Goal: Task Accomplishment & Management: Use online tool/utility

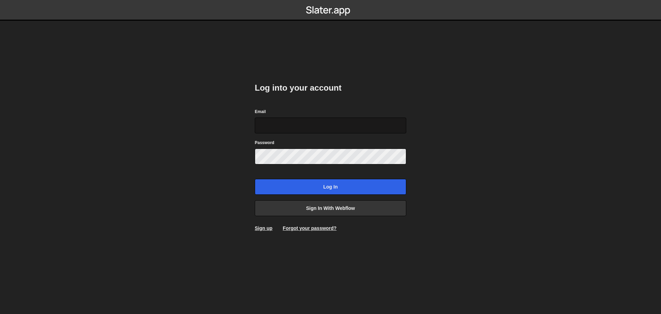
click at [325, 126] on input "Email" at bounding box center [330, 125] width 151 height 16
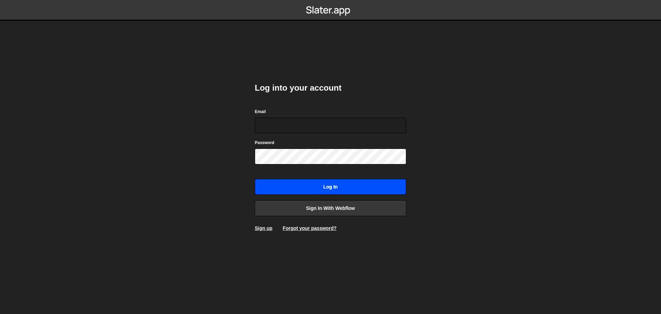
click at [279, 186] on input "Log in" at bounding box center [330, 187] width 151 height 16
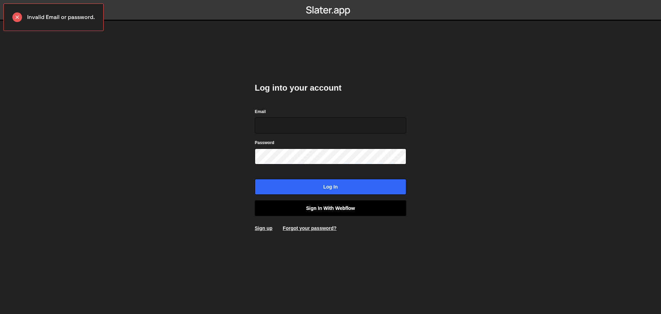
click at [314, 204] on link "Sign in with Webflow" at bounding box center [330, 208] width 151 height 16
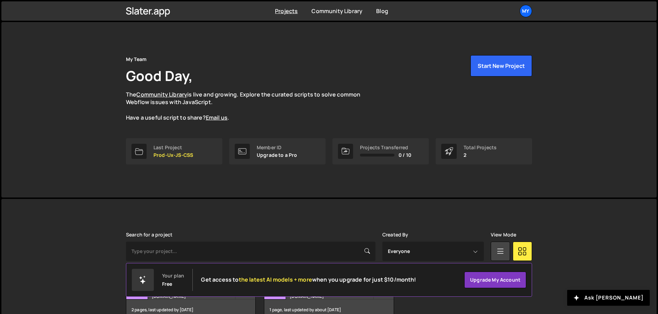
scroll to position [41, 0]
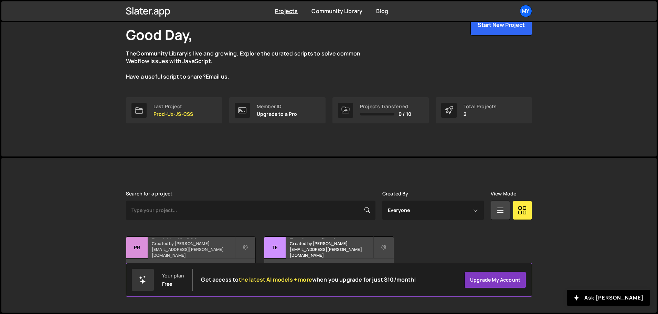
click at [209, 247] on div "Prod-Ux-JS-CSS Created by [PERSON_NAME][EMAIL_ADDRESS][PERSON_NAME][DOMAIN_NAME]" at bounding box center [190, 246] width 129 height 21
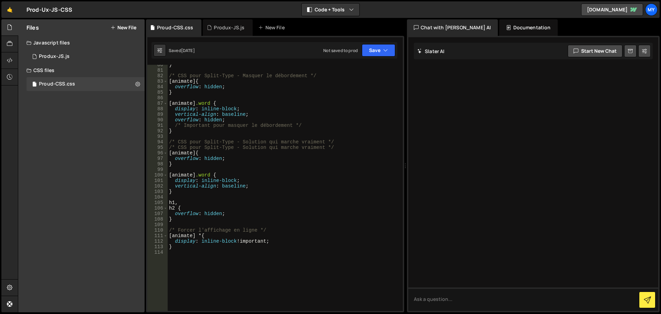
scroll to position [444, 0]
click at [379, 50] on button "Save" at bounding box center [378, 50] width 33 height 12
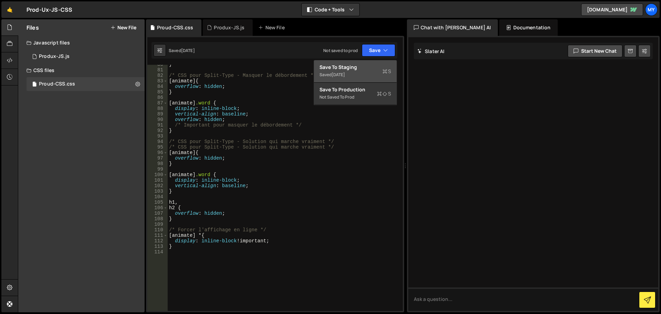
click at [364, 61] on button "Save to Staging S Saved 2 weeks ago" at bounding box center [355, 71] width 83 height 22
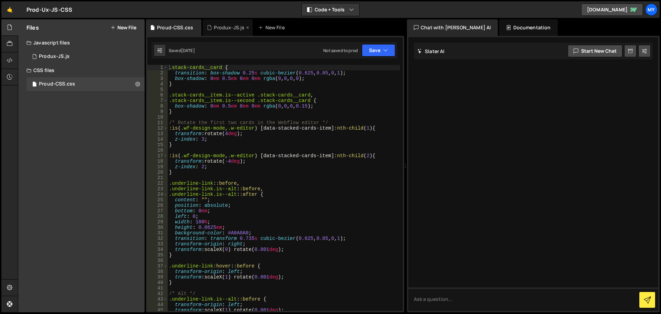
click at [236, 29] on div "Produx-JS.js" at bounding box center [229, 27] width 31 height 7
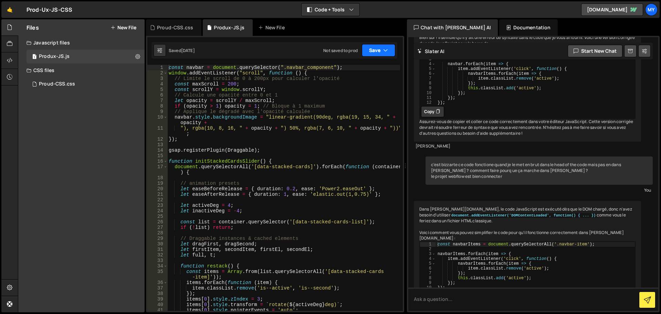
click at [366, 48] on button "Save" at bounding box center [378, 50] width 33 height 12
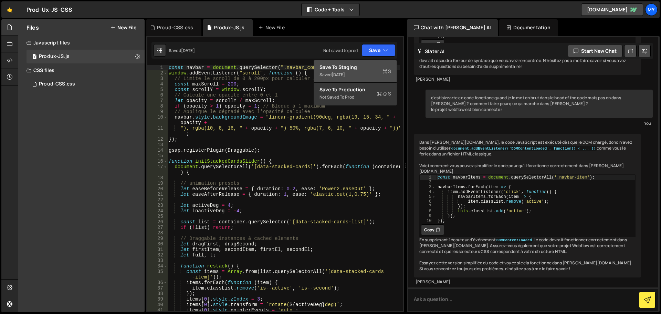
click at [359, 70] on div "Save to Staging S" at bounding box center [355, 67] width 72 height 7
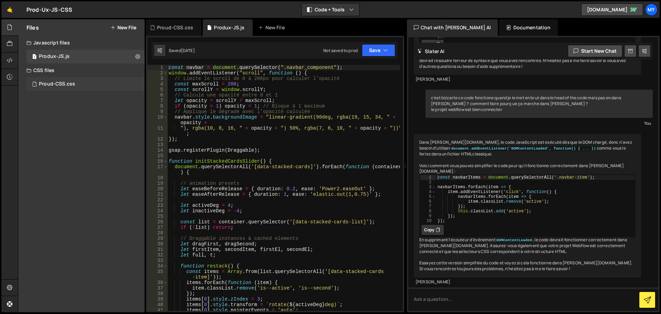
click at [84, 81] on div "Proud-CSS.css 0" at bounding box center [86, 84] width 118 height 14
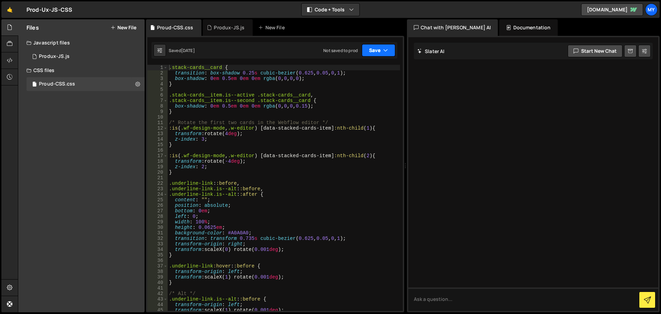
click at [371, 50] on button "Save" at bounding box center [378, 50] width 33 height 12
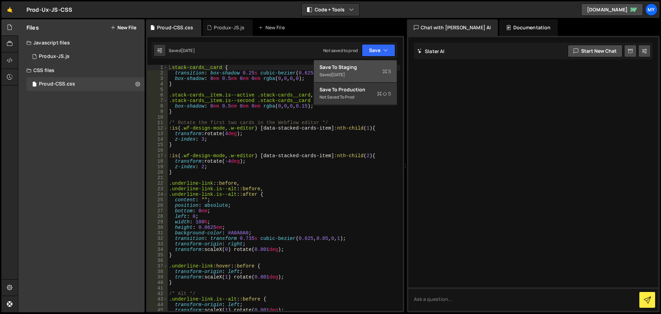
click at [360, 77] on div "Saved 6 days ago" at bounding box center [355, 75] width 72 height 8
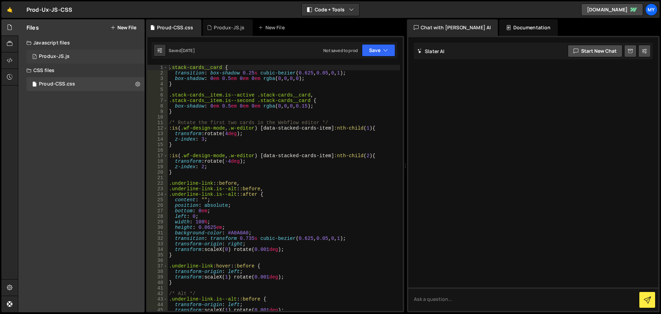
click at [84, 52] on div "1 Produx-JS.js 0" at bounding box center [86, 57] width 118 height 14
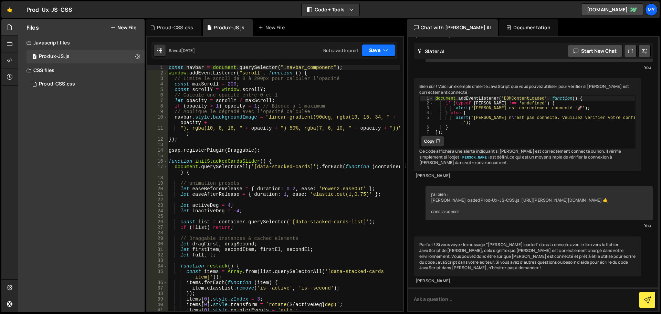
click at [384, 49] on icon "button" at bounding box center [385, 50] width 5 height 7
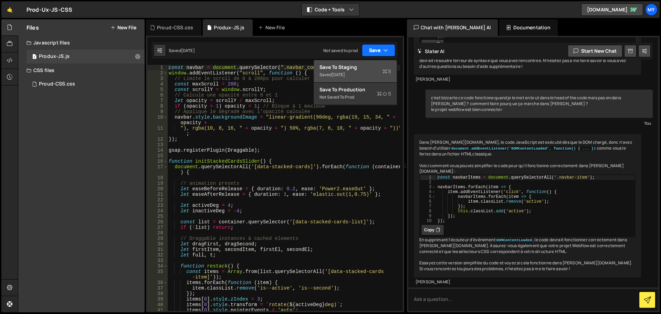
scroll to position [1262, 0]
click at [362, 69] on div "Save to Staging S" at bounding box center [355, 67] width 72 height 7
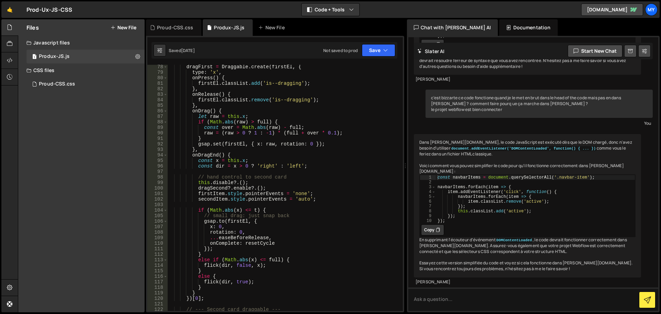
scroll to position [508, 0]
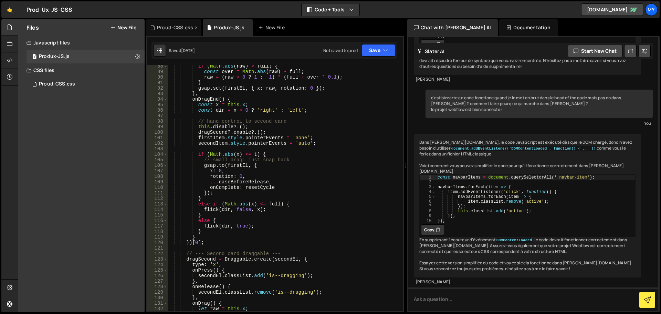
click at [170, 28] on div "Proud-CSS.css" at bounding box center [175, 27] width 36 height 7
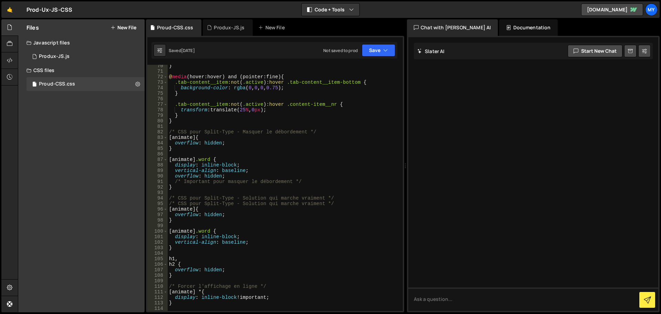
scroll to position [386, 0]
click at [229, 29] on div "Produx-JS.js" at bounding box center [229, 27] width 31 height 7
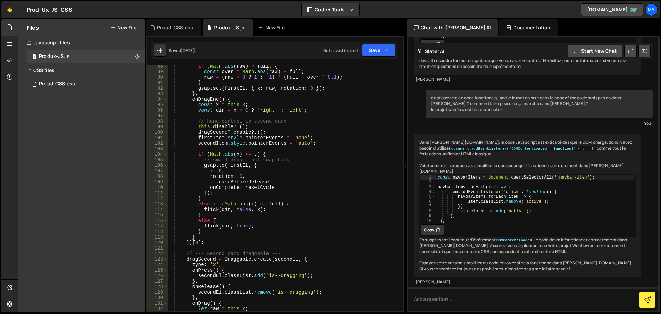
scroll to position [1262, 0]
click at [176, 28] on div "Proud-CSS.css" at bounding box center [175, 27] width 36 height 7
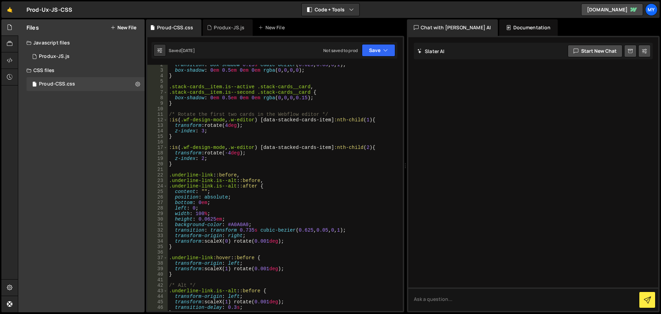
scroll to position [0, 0]
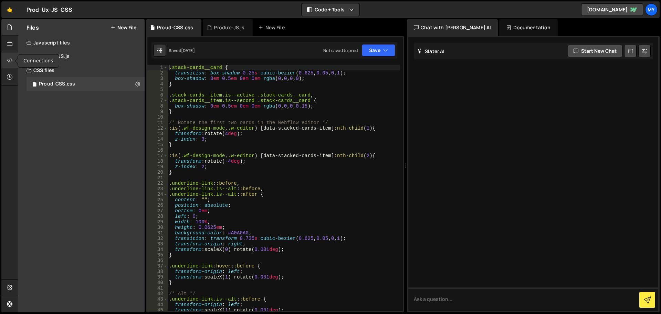
click at [12, 60] on icon at bounding box center [10, 60] width 6 height 8
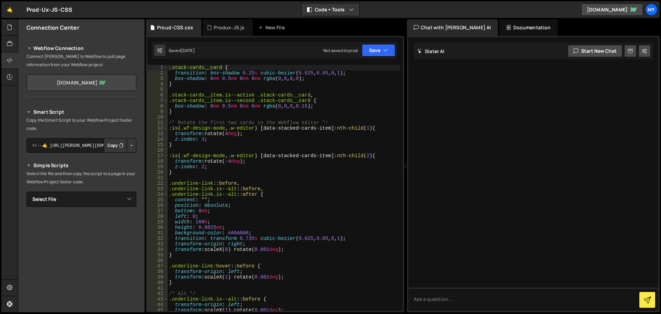
click at [45, 82] on link "prod-ux.webflow.io" at bounding box center [82, 82] width 110 height 17
click at [226, 21] on div "Produx-JS.js" at bounding box center [228, 27] width 50 height 17
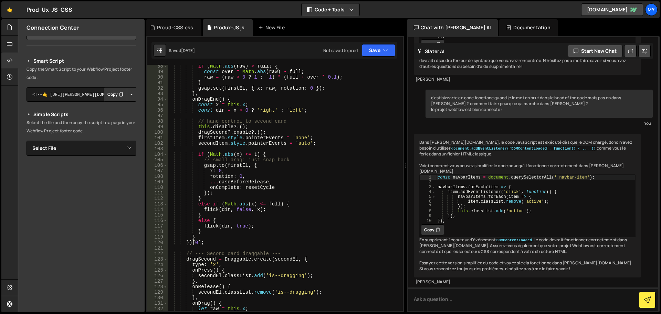
scroll to position [52, 0]
click at [100, 146] on select "Select File Produx-JS.js Proud-CSS.css" at bounding box center [82, 147] width 110 height 15
select select "46223"
click at [27, 140] on select "Select File Produx-JS.js Proud-CSS.css" at bounding box center [82, 147] width 110 height 15
click at [72, 149] on select "Select File Produx-JS.js Proud-CSS.css" at bounding box center [82, 147] width 110 height 15
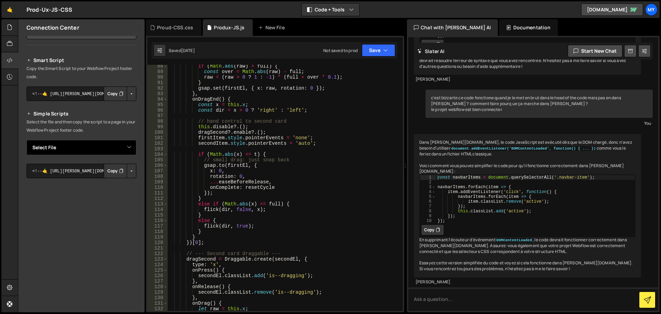
click at [27, 140] on select "Select File Produx-JS.js Proud-CSS.css" at bounding box center [82, 147] width 110 height 15
click at [73, 151] on select "Select File Produx-JS.js Proud-CSS.css" at bounding box center [82, 147] width 110 height 15
click at [27, 140] on select "Select File Produx-JS.js Proud-CSS.css" at bounding box center [82, 147] width 110 height 15
click at [108, 174] on button "Copy" at bounding box center [115, 170] width 23 height 14
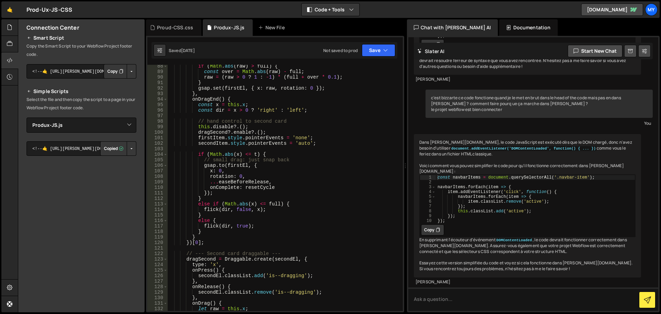
scroll to position [75, 0]
click at [67, 122] on select "Select File Produx-JS.js Proud-CSS.css" at bounding box center [82, 124] width 110 height 15
select select "46224"
click at [27, 117] on select "Select File Produx-JS.js Proud-CSS.css" at bounding box center [82, 124] width 110 height 15
click at [109, 151] on button "Copy" at bounding box center [115, 147] width 23 height 14
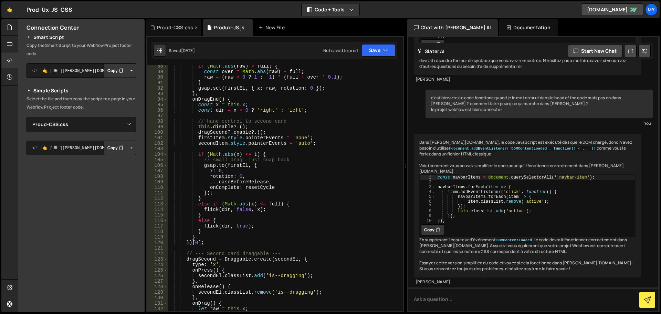
click at [192, 27] on div "Proud-CSS.css" at bounding box center [175, 27] width 36 height 7
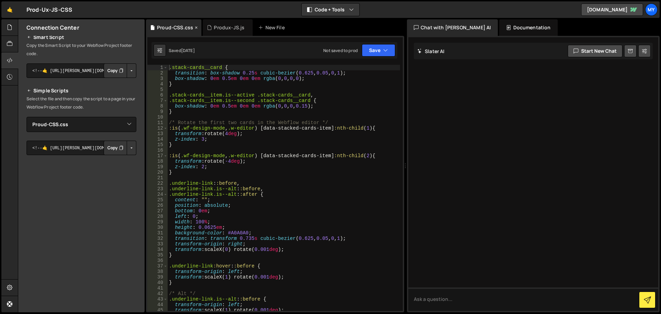
scroll to position [0, 0]
click at [219, 29] on div "Produx-JS.js" at bounding box center [229, 27] width 31 height 7
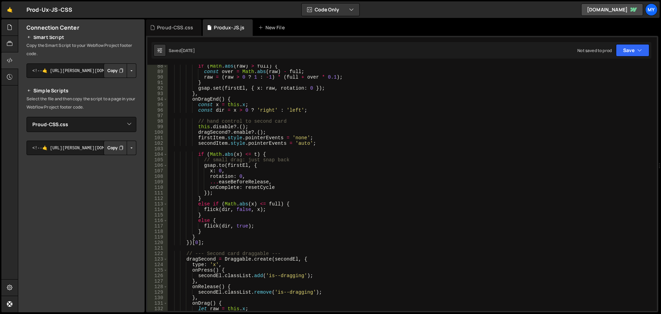
scroll to position [1410, 0]
drag, startPoint x: 404, startPoint y: 160, endPoint x: 660, endPoint y: 209, distance: 260.7
click at [660, 209] on div at bounding box center [659, 165] width 3 height 293
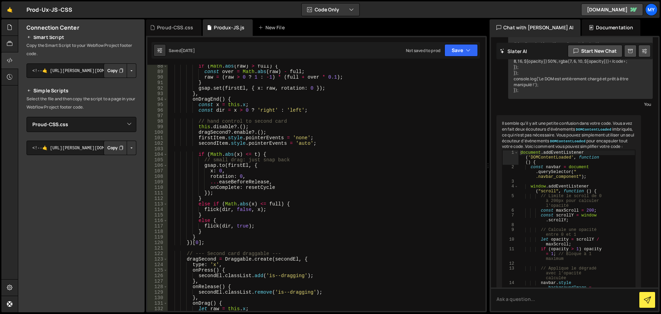
scroll to position [365, 0]
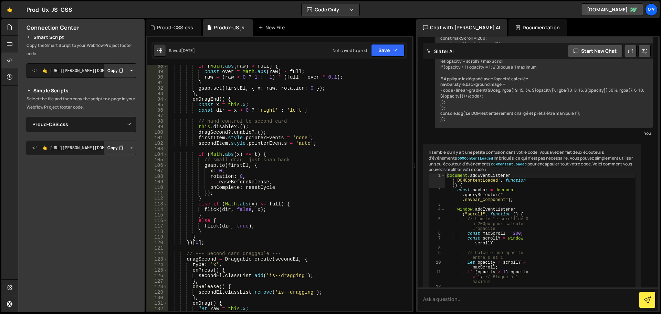
drag, startPoint x: 658, startPoint y: 118, endPoint x: 411, endPoint y: 115, distance: 247.8
click at [411, 115] on div "Files New File Javascript files 1 Produx-JS.js 0 CSS files Proud-CSS.css 0 Copy…" at bounding box center [339, 165] width 643 height 293
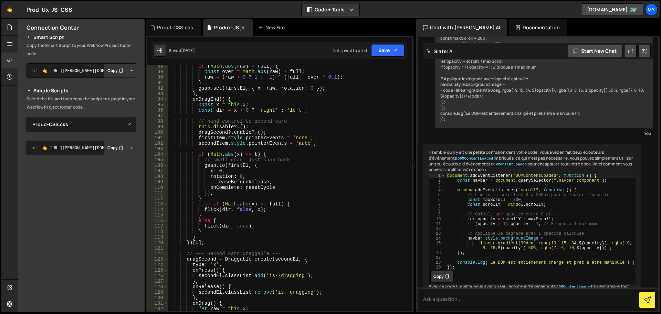
scroll to position [194, 0]
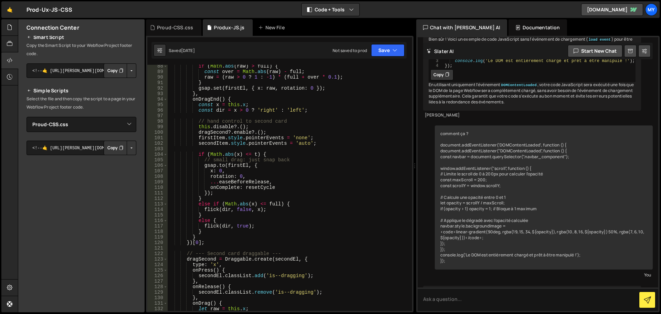
drag, startPoint x: 521, startPoint y: 166, endPoint x: 543, endPoint y: 183, distance: 27.5
click at [543, 183] on div "comment ça ? document.addEventListener('DOMContentLoaded', function () { docume…" at bounding box center [544, 197] width 218 height 144
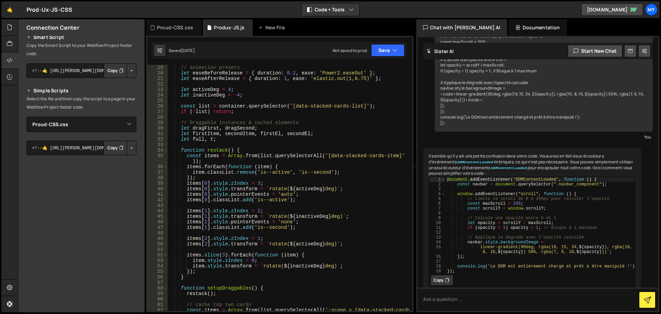
scroll to position [0, 0]
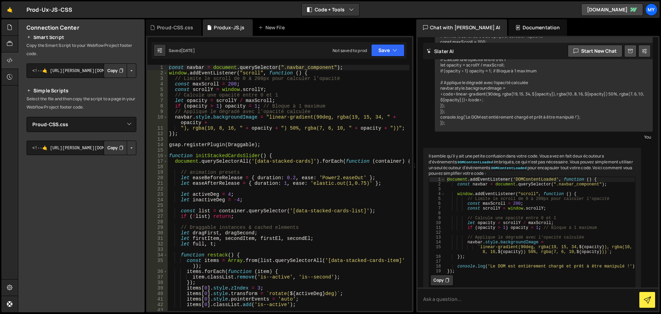
click at [317, 78] on div "const navbar = document . querySelector ( ".navbar_component" ) ; window . addE…" at bounding box center [289, 193] width 242 height 257
click at [347, 67] on div "const navbar = document . querySelector ( ".navbar_component" ) ; window . addE…" at bounding box center [289, 193] width 242 height 257
click at [302, 78] on div "const navbar = document . querySelector ( ".navbar_component" ) ; window . addE…" at bounding box center [289, 193] width 242 height 257
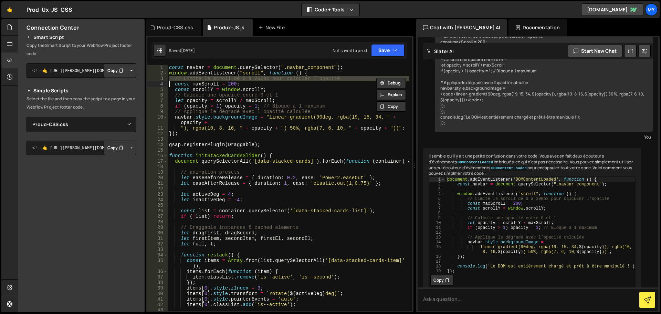
click at [301, 89] on div "const navbar = document . querySelector ( ".navbar_component" ) ; window . addE…" at bounding box center [289, 193] width 242 height 257
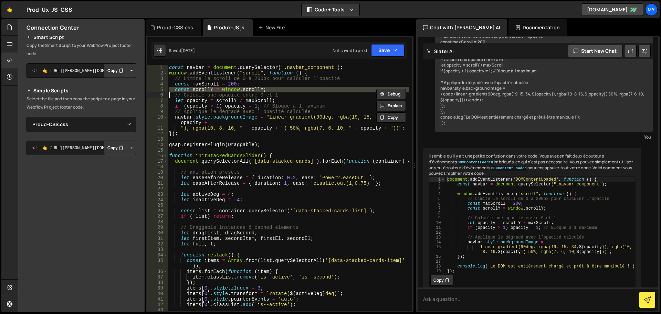
click at [301, 89] on div "const navbar = document . querySelector ( ".navbar_component" ) ; window . addE…" at bounding box center [289, 193] width 242 height 257
click at [331, 91] on div "const navbar = document . querySelector ( ".navbar_component" ) ; window . addE…" at bounding box center [289, 188] width 242 height 246
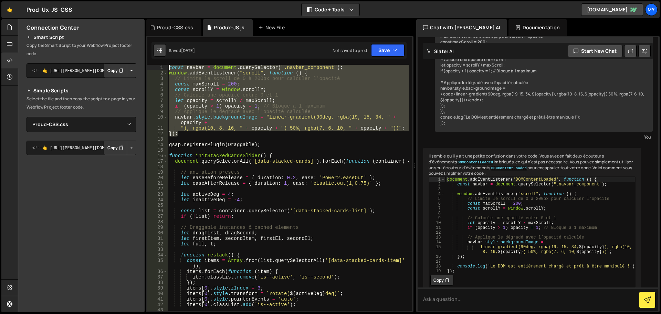
drag, startPoint x: 178, startPoint y: 134, endPoint x: 158, endPoint y: 52, distance: 83.6
click at [158, 52] on div "Debug Explain Copy Proud-CSS.css Produx-JS.js New File Saved 6 days ago Not sav…" at bounding box center [279, 165] width 267 height 293
type textarea "const navbar = document.querySelector(".navbar_component"); window.addEventList…"
click at [244, 141] on div "const navbar = document . querySelector ( ".navbar_component" ) ; window . addE…" at bounding box center [289, 193] width 242 height 257
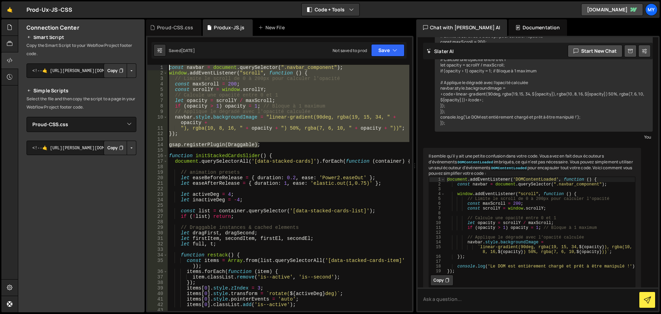
drag, startPoint x: 268, startPoint y: 146, endPoint x: 154, endPoint y: 67, distance: 138.6
click at [152, 62] on div "1 2 3 4 5 6 7 8 9 10 11 12 13 14 15 16 17 18 19 20 21 22 23 24 25 26 27 28 29 3…" at bounding box center [279, 174] width 267 height 276
click at [186, 132] on div "const navbar = document . querySelector ( ".navbar_component" ) ; window . addE…" at bounding box center [289, 188] width 242 height 246
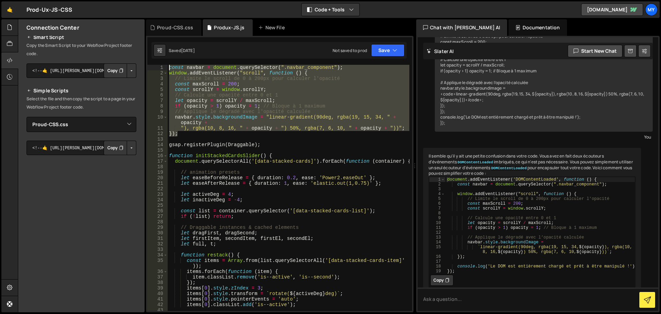
drag, startPoint x: 185, startPoint y: 135, endPoint x: 140, endPoint y: 32, distance: 112.0
click at [140, 32] on div "Files New File Javascript files 1 Produx-JS.js 0 CSS files Proud-CSS.css 0 Copy…" at bounding box center [339, 165] width 643 height 293
type textarea "const navbar = document.querySelector(".navbar_component"); window.addEventList…"
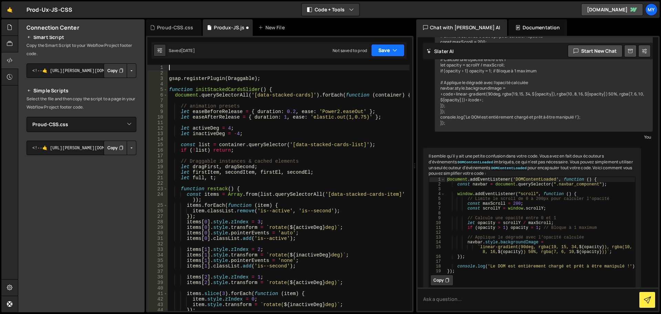
click at [380, 50] on button "Save" at bounding box center [387, 50] width 33 height 12
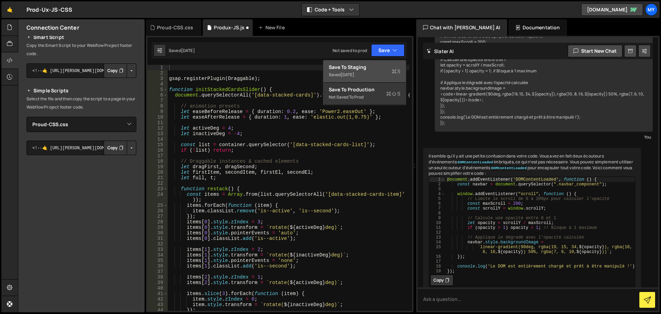
click at [369, 71] on div "Saved 6 days ago" at bounding box center [365, 75] width 72 height 8
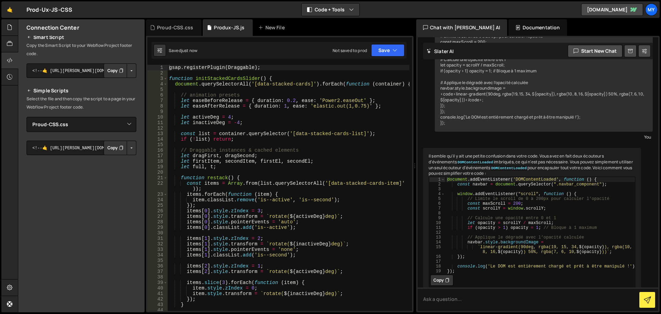
type textarea "gsap.registerPlugin(Draggable);"
click at [276, 69] on div "gsap . registerPlugin ( Draggable ) ; function initStackedCardsSlider ( ) { doc…" at bounding box center [289, 193] width 242 height 257
click at [210, 172] on div "gsap . registerPlugin ( Draggable ) ; function initStackedCardsSlider ( ) { doc…" at bounding box center [289, 193] width 242 height 257
click at [265, 77] on div "gsap . registerPlugin ( Draggable ) ; function initStackedCardsSlider ( ) { doc…" at bounding box center [289, 193] width 242 height 257
type textarea "function initStackedCardsSlider() {"
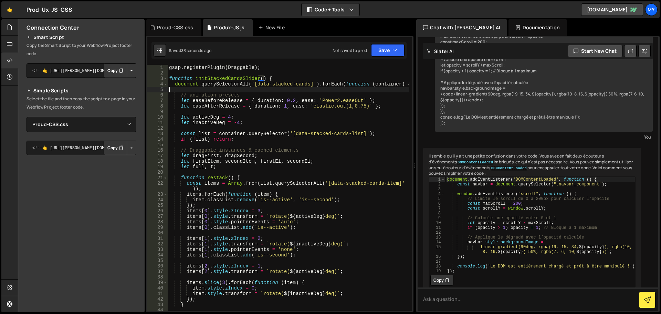
click at [257, 87] on div "gsap . registerPlugin ( Draggable ) ; function initStackedCardsSlider ( ) { doc…" at bounding box center [289, 193] width 242 height 257
click at [170, 69] on div "gsap . registerPlugin ( Draggable ) ; function initStackedCardsSlider ( ) { doc…" at bounding box center [289, 193] width 242 height 257
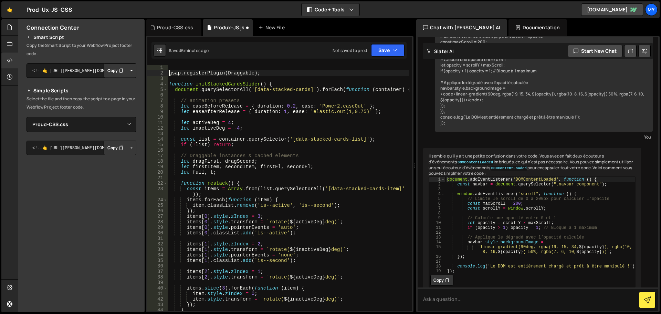
type textarea "gsap.registerPlugin(Draggable);"
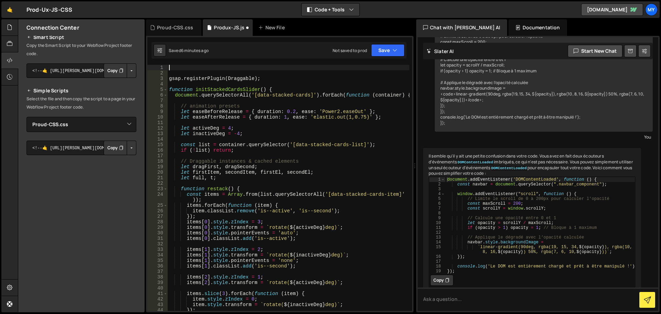
paste textarea "console.log("Hello Adrien !");"
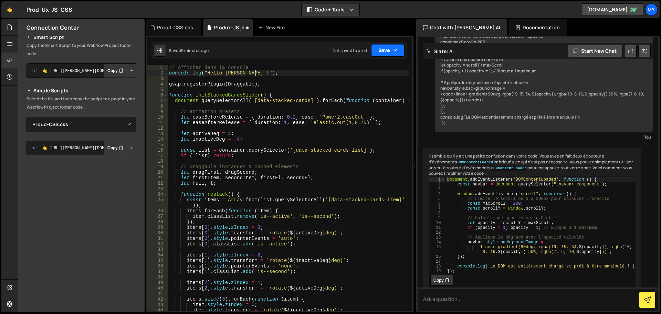
click at [384, 51] on button "Save" at bounding box center [387, 50] width 33 height 12
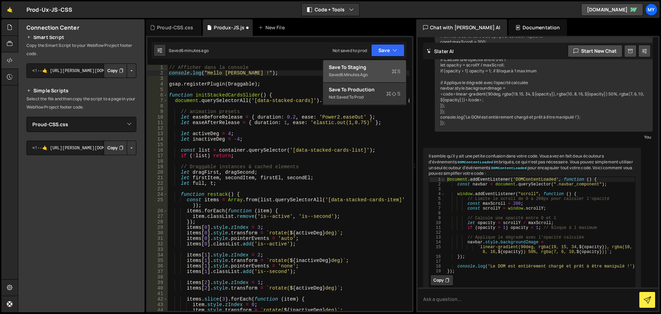
click at [373, 68] on div "Save to Staging S" at bounding box center [365, 67] width 72 height 7
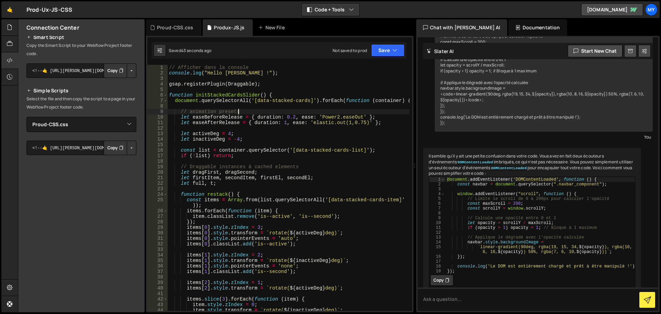
click at [238, 111] on div "// Afficher dans la console console . log ( "Hello Adrien !" ) ; gsap . registe…" at bounding box center [289, 193] width 242 height 257
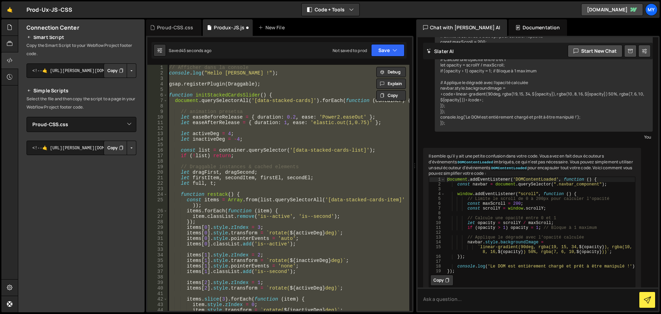
scroll to position [0, 4]
click at [332, 234] on div "// Afficher dans la console console . log ( "Hello Adrien !" ) ; gsap . registe…" at bounding box center [289, 188] width 242 height 246
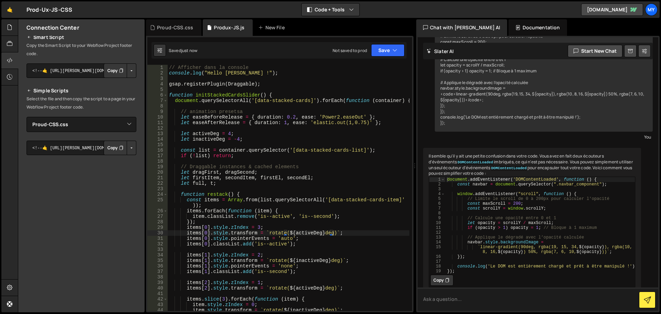
click at [451, 300] on textarea at bounding box center [537, 298] width 241 height 23
click at [316, 221] on div "// Afficher dans la console console . log ( "Hello Adrien !" ) ; gsap . registe…" at bounding box center [289, 193] width 242 height 257
type textarea "initTitleAnimations();"
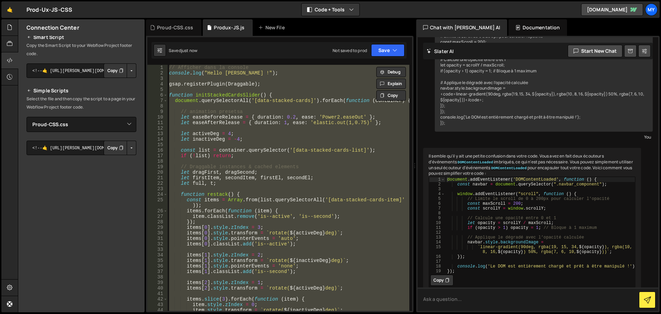
click at [465, 305] on textarea at bounding box center [537, 298] width 241 height 23
paste textarea "// Afficher dans la console console.log("Hello Adrien !"); gsap.registerPlugin(…"
type textarea "corrige : // Afficher dans la console console.log("Hello Adrien !"); gsap.regis…"
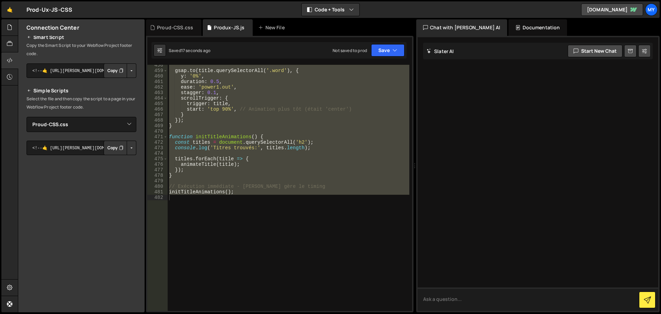
scroll to position [2639, 0]
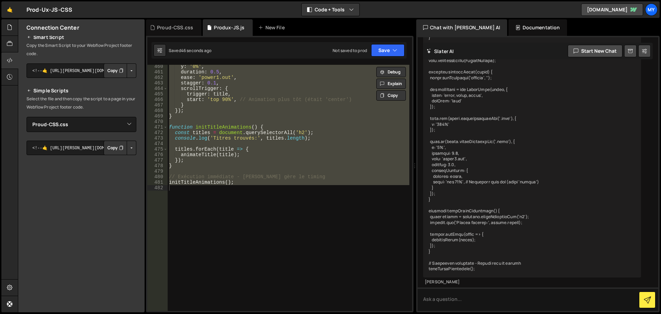
drag, startPoint x: 429, startPoint y: 165, endPoint x: 545, endPoint y: 273, distance: 158.5
copy div "gsap.registerPlugin(Draggable); function initStackedCardsSlider() { document.qu…"
click at [305, 167] on div "y : '0%' , duration : 0.5 , ease : 'power1.out' , stagger : 0.1 , scrollTrigger…" at bounding box center [289, 188] width 242 height 246
paste textarea
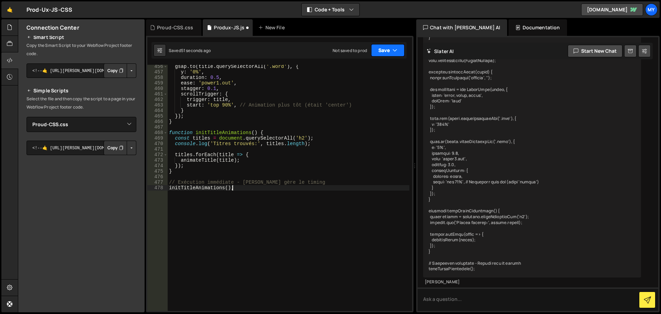
click at [386, 50] on button "Save" at bounding box center [387, 50] width 33 height 12
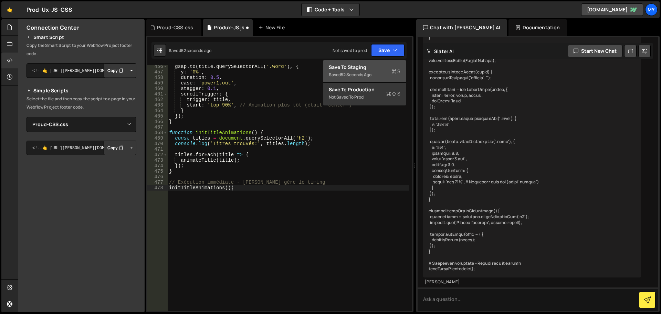
click at [364, 72] on div "52 seconds ago" at bounding box center [356, 75] width 31 height 6
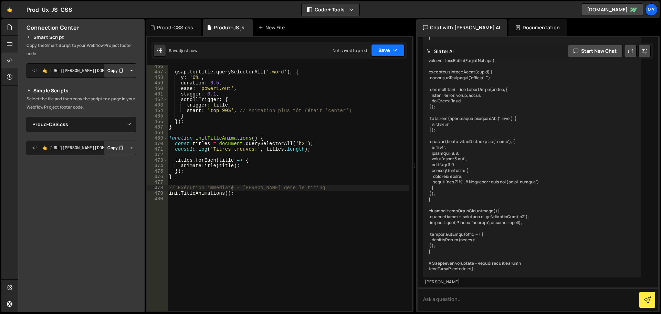
click at [386, 50] on button "Save" at bounding box center [387, 50] width 33 height 12
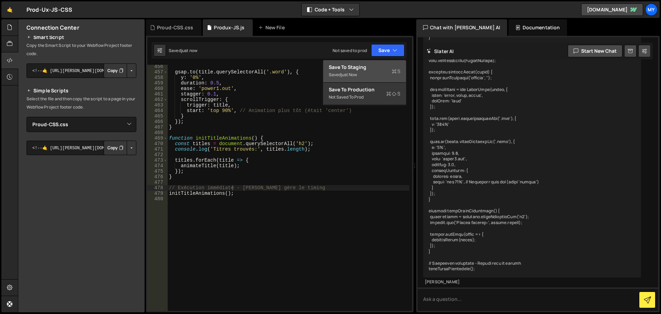
click at [374, 75] on div "Saved just now" at bounding box center [365, 75] width 72 height 8
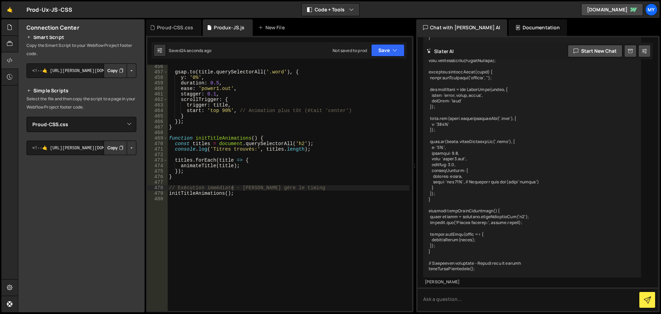
click at [269, 111] on div "gsap . to ( title . querySelectorAll ( '.word' ) , { y : '0%' , duration : 0.5 …" at bounding box center [289, 192] width 242 height 257
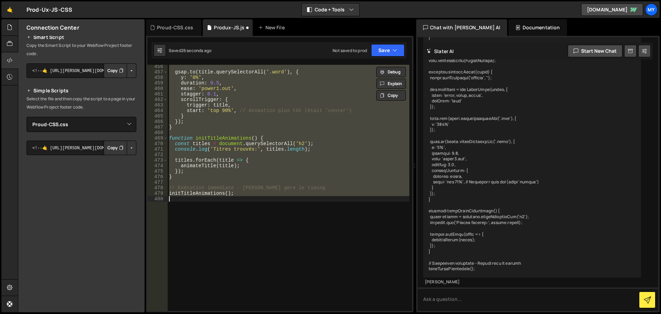
type textarea "// Exécution immédiate - Slater gère le timing initTitleAnimations();"
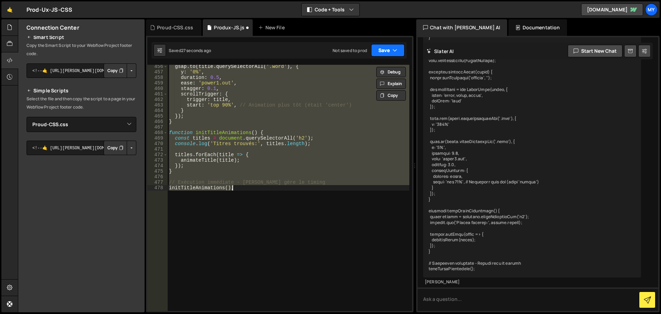
click at [387, 47] on button "Save" at bounding box center [387, 50] width 33 height 12
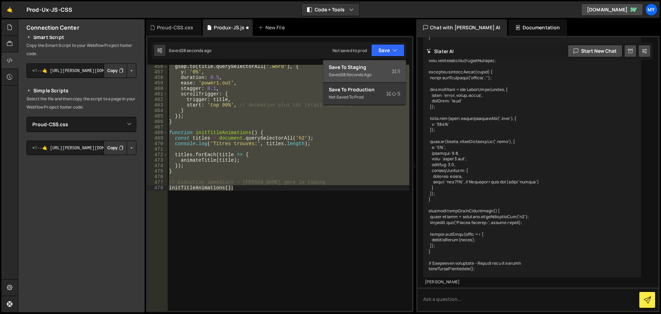
click at [373, 68] on div "Save to Staging S" at bounding box center [365, 67] width 72 height 7
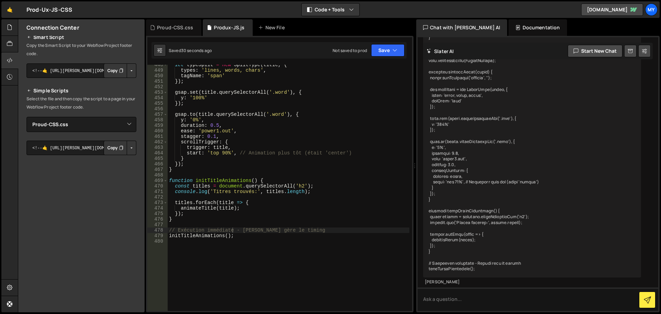
scroll to position [2574, 0]
